Goal: Task Accomplishment & Management: Use online tool/utility

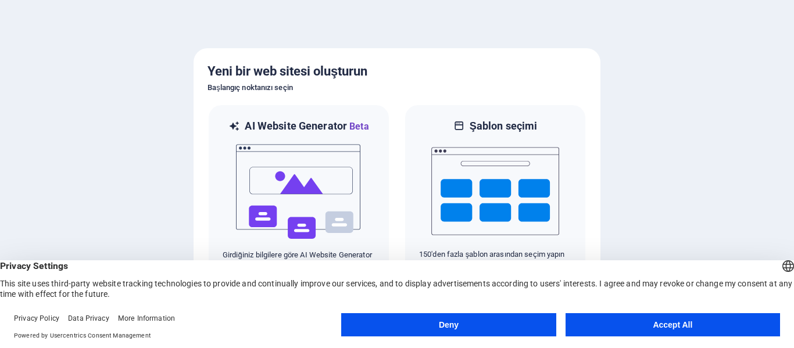
click at [659, 323] on button "Accept All" at bounding box center [673, 324] width 215 height 23
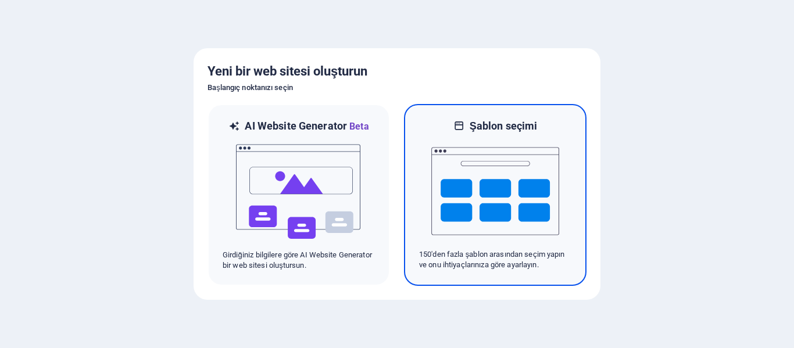
click at [501, 224] on img at bounding box center [495, 191] width 128 height 116
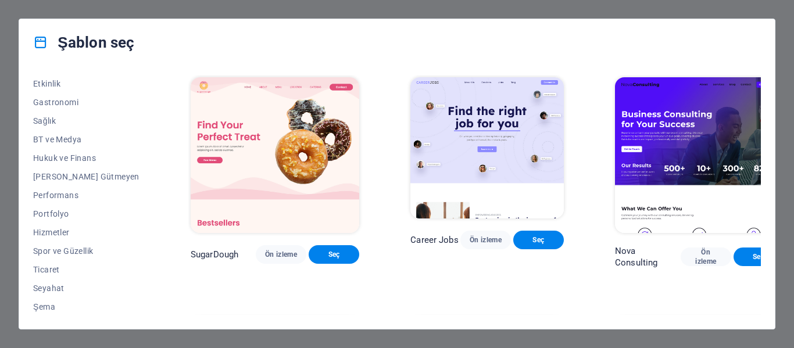
scroll to position [225, 0]
click at [51, 266] on span "Ticaret" at bounding box center [86, 268] width 106 height 9
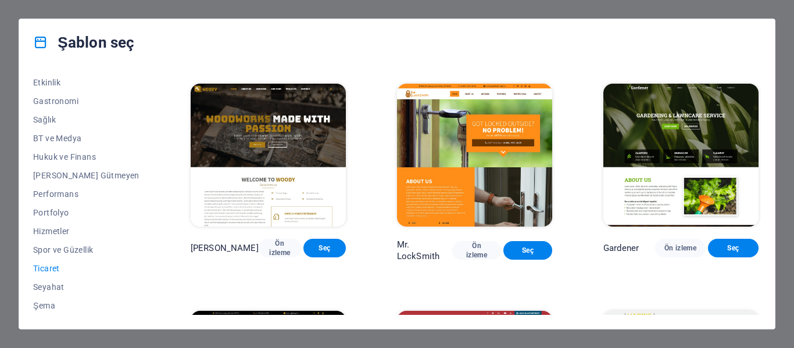
scroll to position [215, 0]
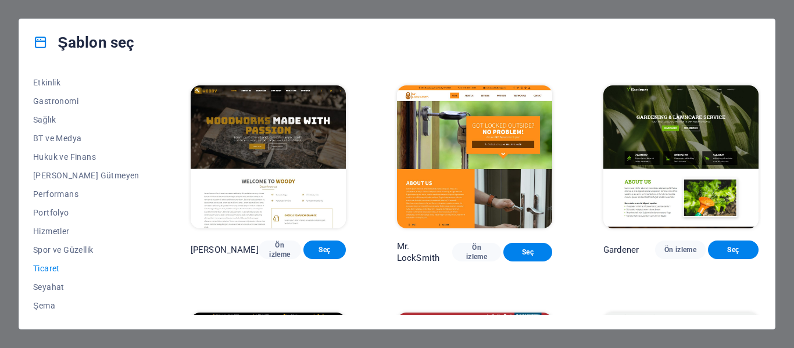
drag, startPoint x: 126, startPoint y: 242, endPoint x: 126, endPoint y: 181, distance: 61.0
click at [126, 181] on div "Tüm Şablonlar Şablonlarım Yeni Popüler Varış Sayfası Çok Sayfalı Tek Sayfalı Sa…" at bounding box center [93, 195] width 120 height 240
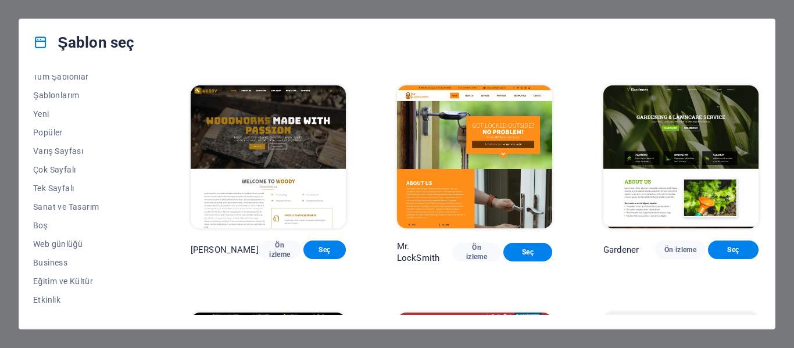
scroll to position [0, 0]
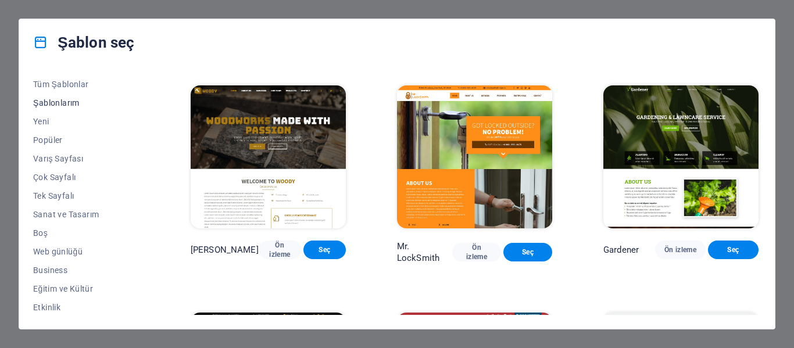
click at [65, 109] on button "Şablonlarım" at bounding box center [86, 103] width 106 height 19
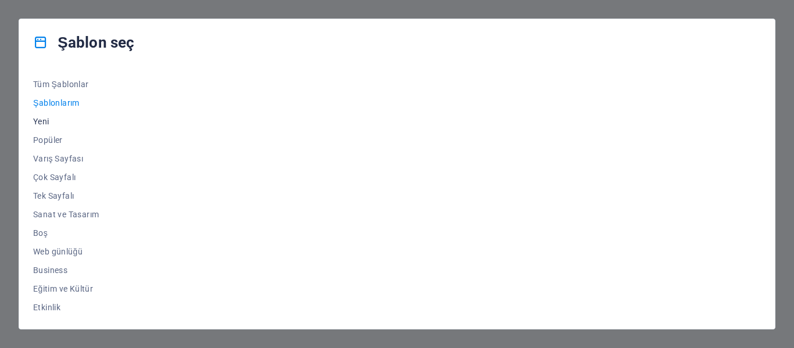
click at [44, 124] on span "Yeni" at bounding box center [86, 121] width 106 height 9
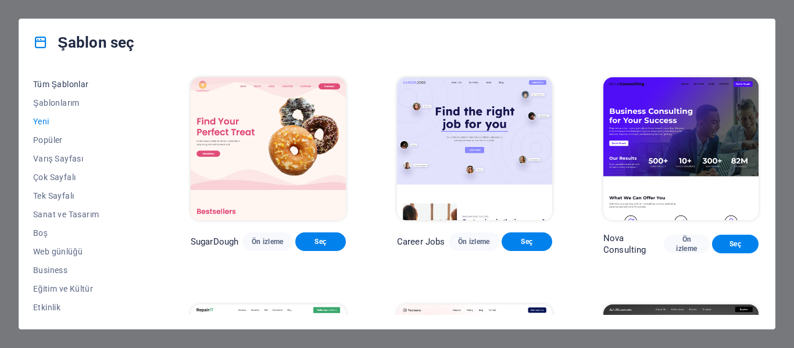
click at [58, 83] on span "Tüm Şablonlar" at bounding box center [86, 84] width 106 height 9
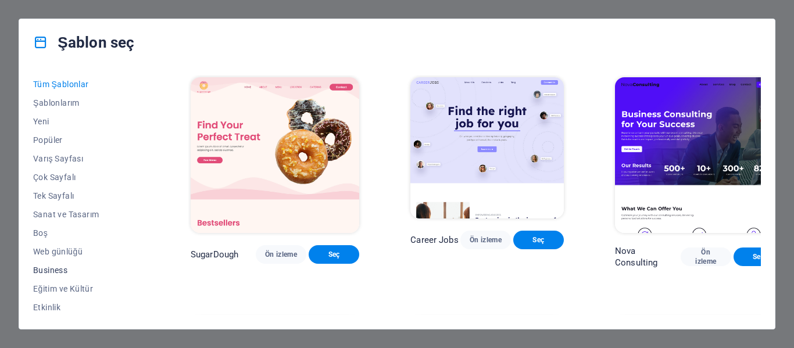
click at [45, 270] on span "Business" at bounding box center [86, 270] width 106 height 9
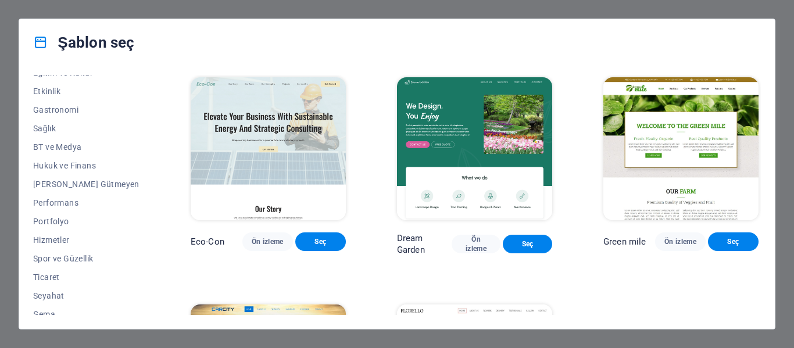
scroll to position [225, 0]
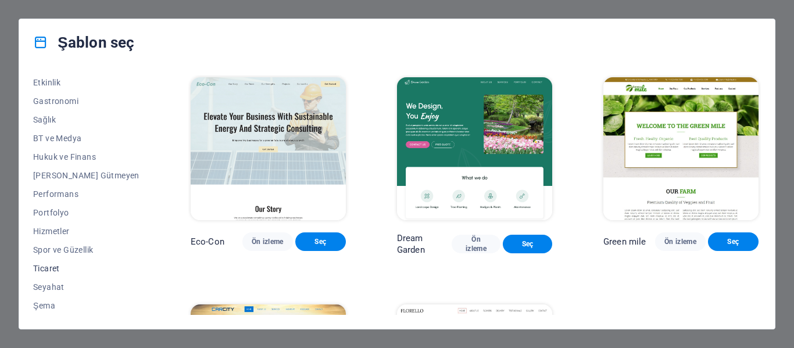
click at [48, 274] on button "Ticaret" at bounding box center [86, 268] width 106 height 19
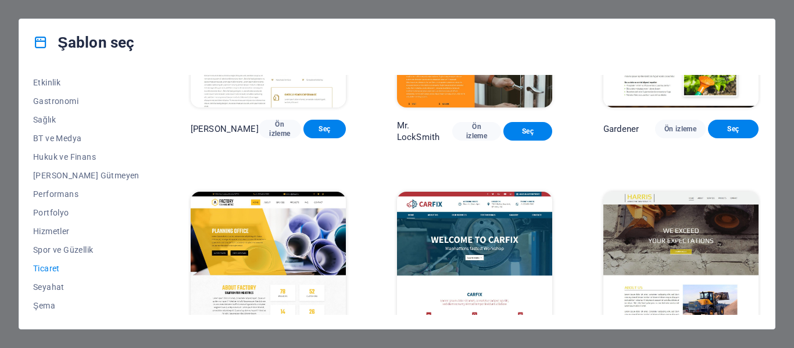
scroll to position [291, 0]
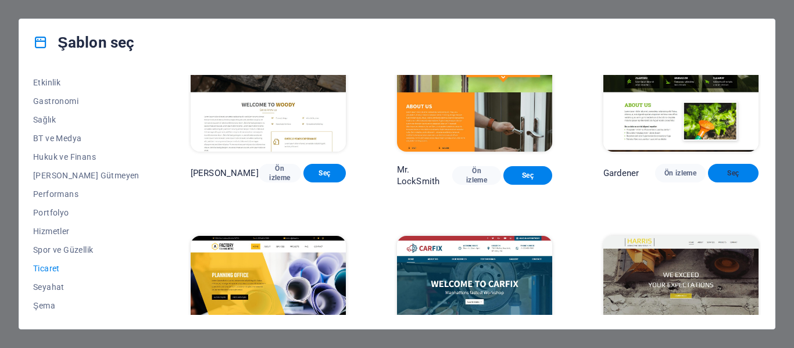
click at [734, 178] on span "Seç" at bounding box center [733, 173] width 32 height 9
